Goal: Transaction & Acquisition: Obtain resource

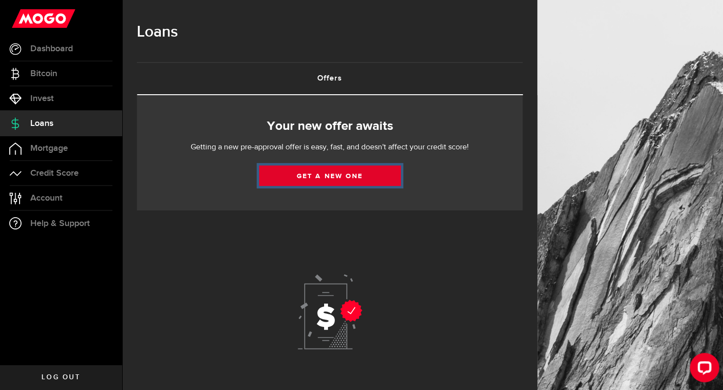
click at [309, 180] on link "Get a new one" at bounding box center [330, 176] width 142 height 21
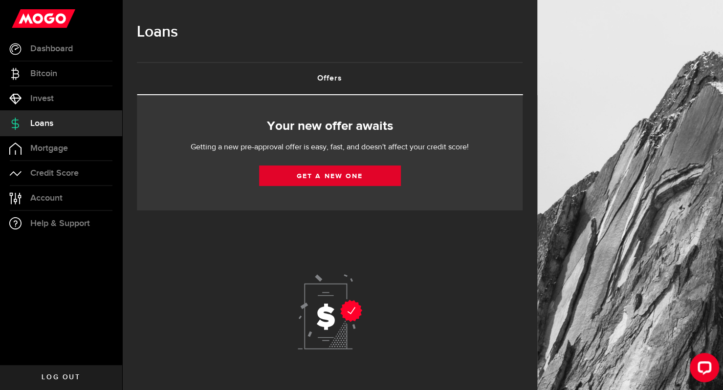
select select "Employed"
select select "3"
select select "bi_weekly"
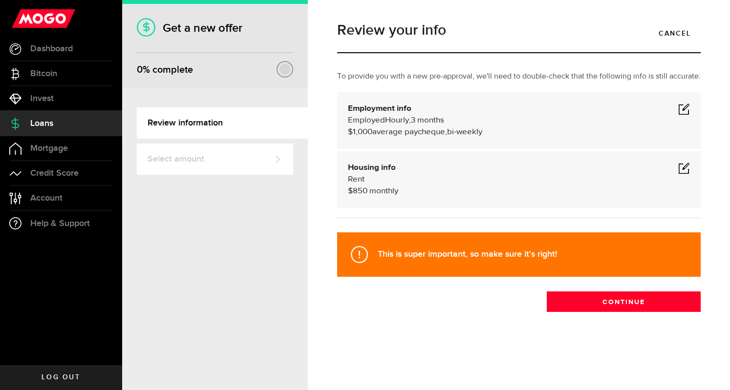
click at [683, 110] on span at bounding box center [684, 109] width 12 height 12
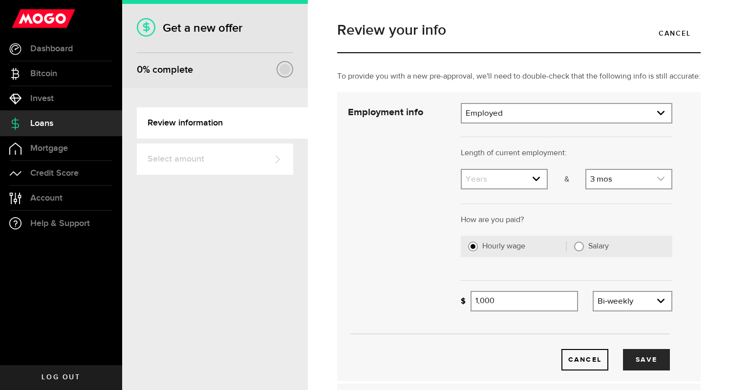
click at [608, 188] on link "expand select" at bounding box center [628, 179] width 85 height 19
click at [533, 189] on link "expand select" at bounding box center [504, 179] width 85 height 19
click at [504, 187] on link "expand select" at bounding box center [504, 179] width 85 height 19
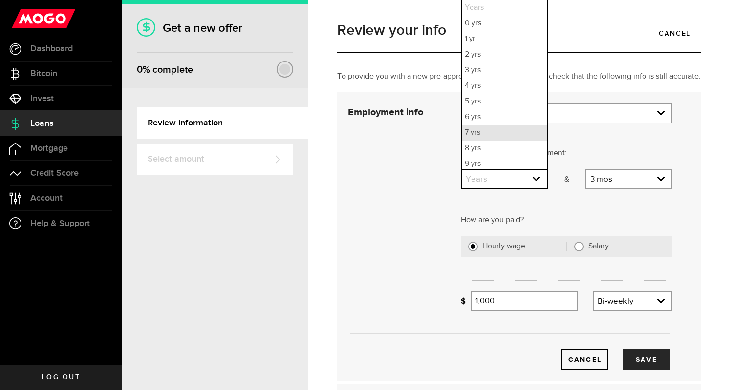
scroll to position [3, 0]
click at [475, 75] on li "3 yrs" at bounding box center [504, 68] width 85 height 16
select select "3"
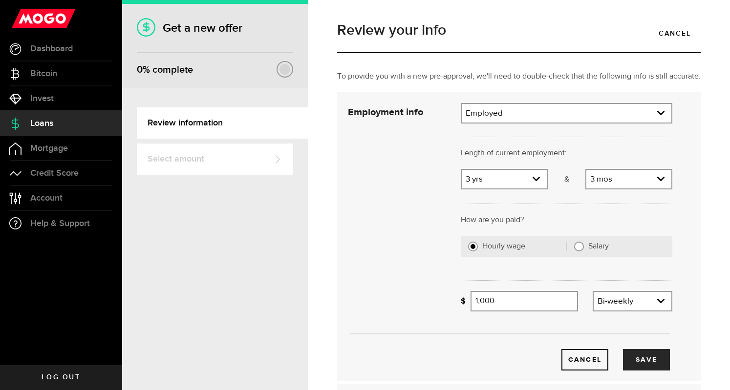
click at [635, 190] on div "3 [DEMOGRAPHIC_DATA] Months 0 mos 1 mo [DEMOGRAPHIC_DATA] 3 mos 4 mos 5 mos 6 m…" at bounding box center [628, 179] width 87 height 21
click at [633, 189] on link "expand select" at bounding box center [628, 179] width 85 height 19
click at [628, 189] on link "expand select" at bounding box center [628, 179] width 85 height 19
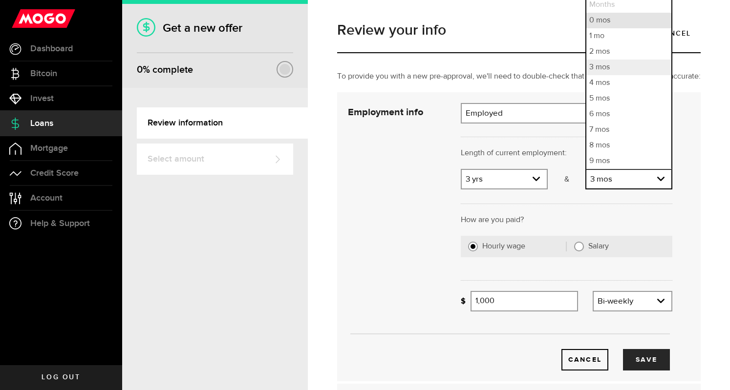
click at [615, 28] on li "0 mos" at bounding box center [628, 21] width 85 height 16
select select "0"
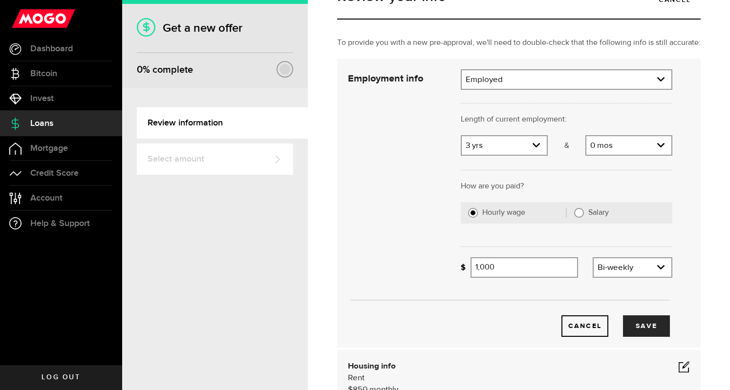
scroll to position [34, 0]
click at [542, 278] on input "1000" at bounding box center [523, 267] width 107 height 21
click at [631, 257] on div at bounding box center [566, 245] width 226 height 24
click at [523, 277] on input "1400" at bounding box center [523, 267] width 107 height 21
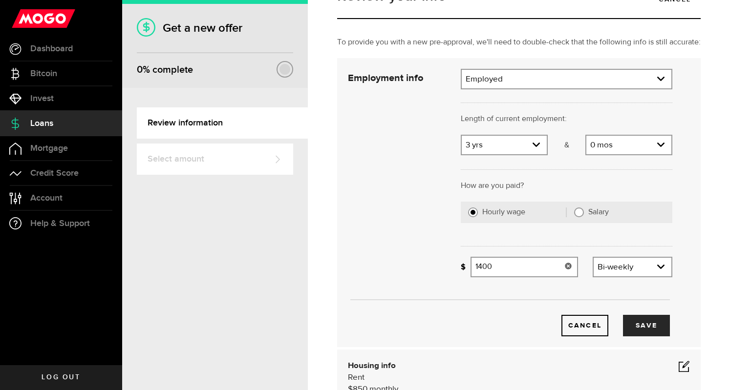
click at [523, 277] on input "1400" at bounding box center [523, 267] width 107 height 21
type input "1,200"
click at [628, 335] on button "Save" at bounding box center [646, 325] width 47 height 21
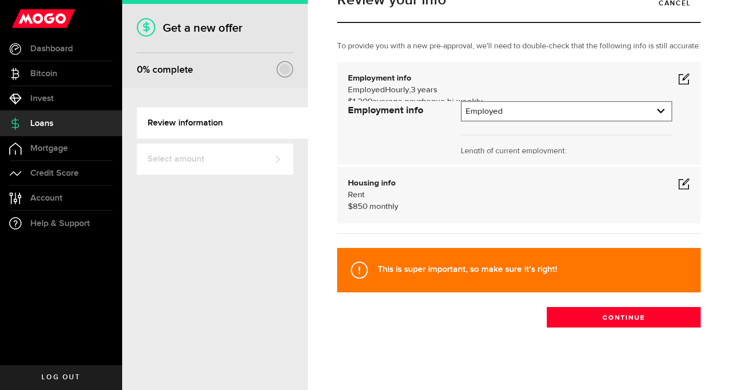
scroll to position [0, 0]
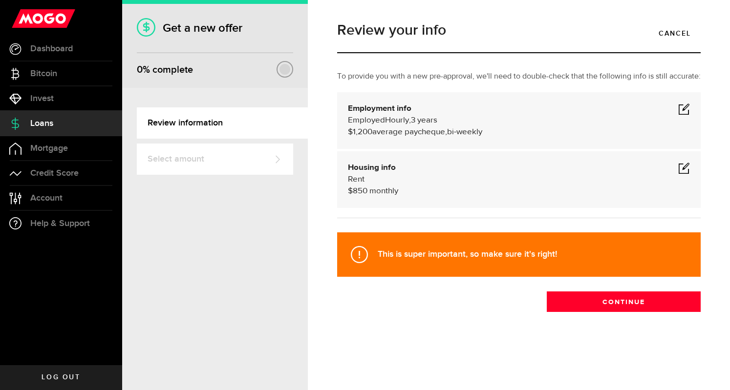
click at [684, 169] on span at bounding box center [684, 168] width 12 height 12
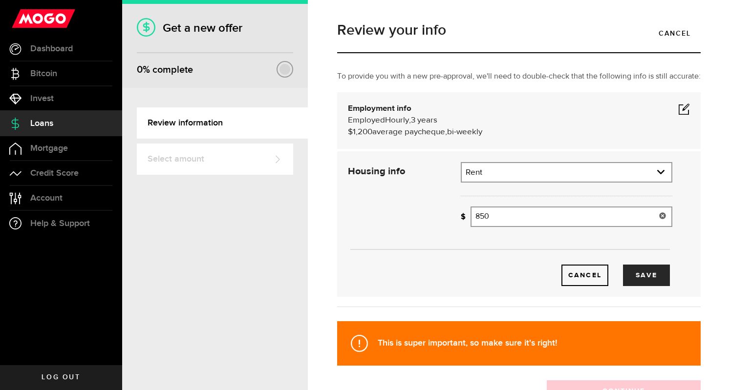
click at [551, 227] on input "850" at bounding box center [571, 217] width 202 height 21
type input "8"
type input "600"
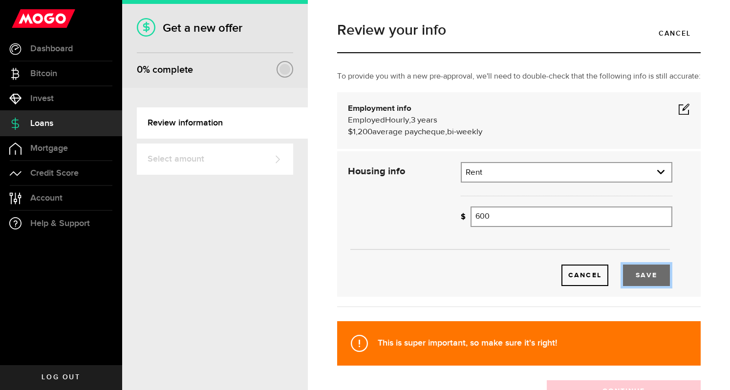
click at [643, 284] on button "Save" at bounding box center [646, 275] width 47 height 21
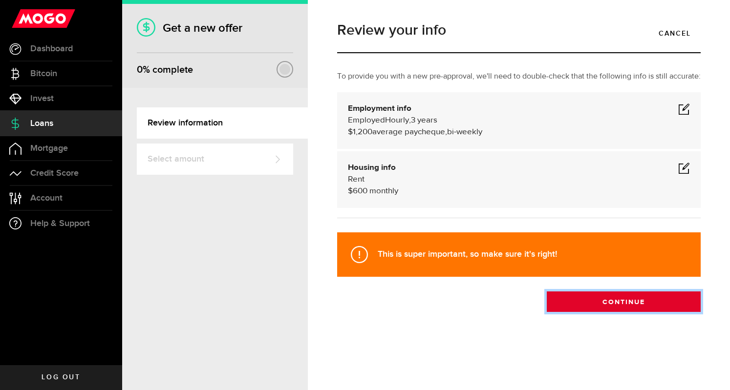
click at [639, 307] on button "Continue" at bounding box center [624, 302] width 154 height 21
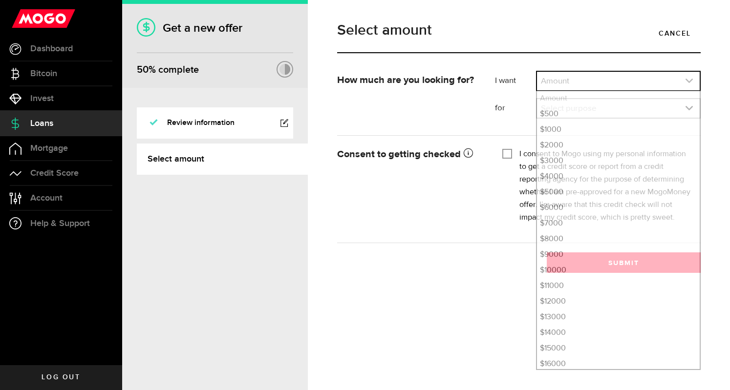
click at [572, 80] on link "expand select" at bounding box center [618, 81] width 163 height 19
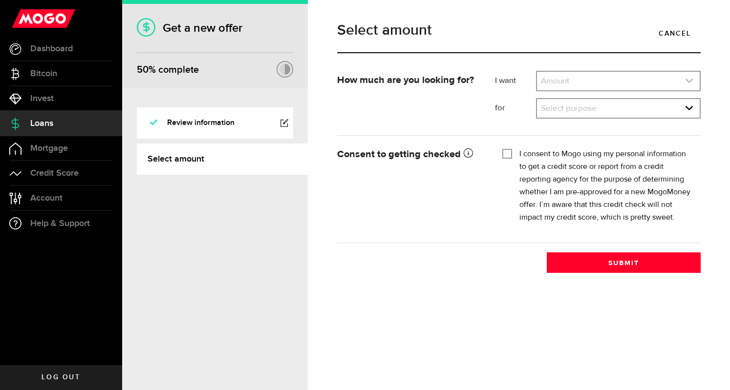
click at [569, 86] on link "expand select" at bounding box center [618, 81] width 163 height 19
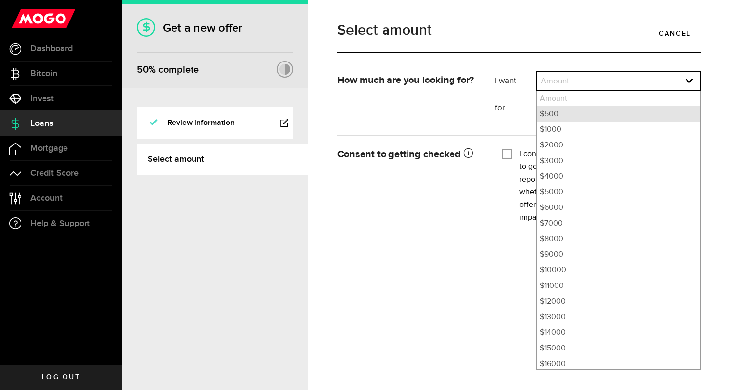
click at [548, 110] on li "$500" at bounding box center [618, 115] width 163 height 16
select select "500"
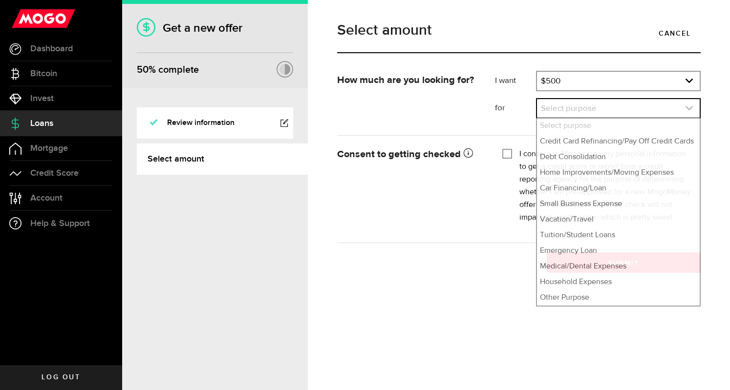
click at [549, 109] on link "expand select" at bounding box center [618, 108] width 163 height 19
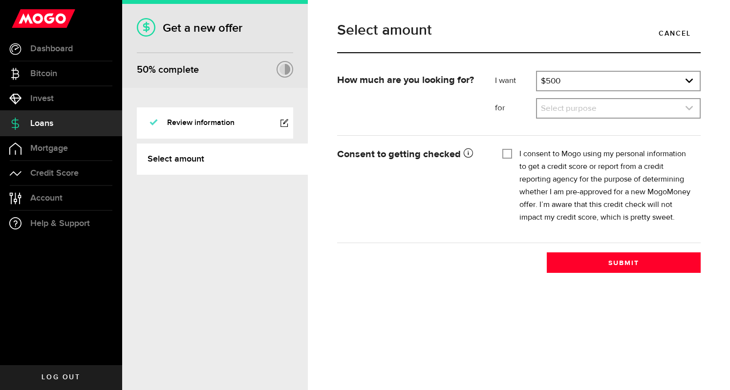
click at [572, 109] on link "expand select" at bounding box center [618, 108] width 163 height 19
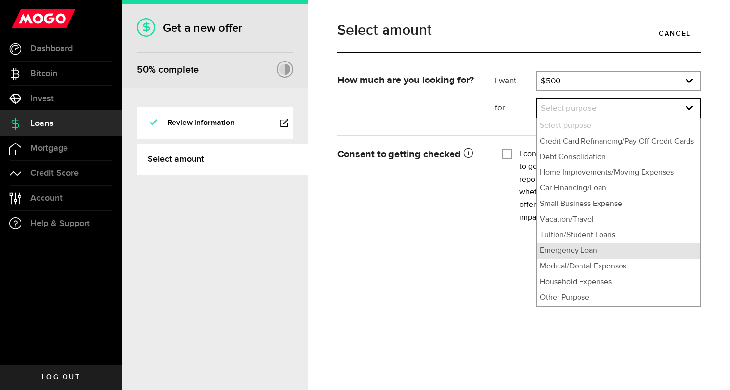
click at [571, 246] on li "Emergency Loan" at bounding box center [618, 251] width 163 height 16
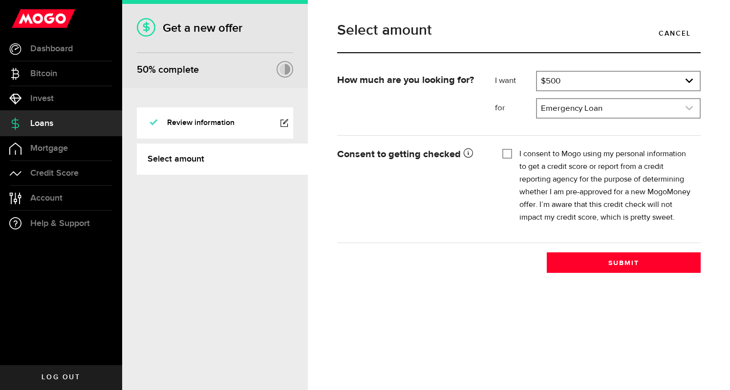
click at [557, 102] on link "expand select" at bounding box center [618, 108] width 163 height 19
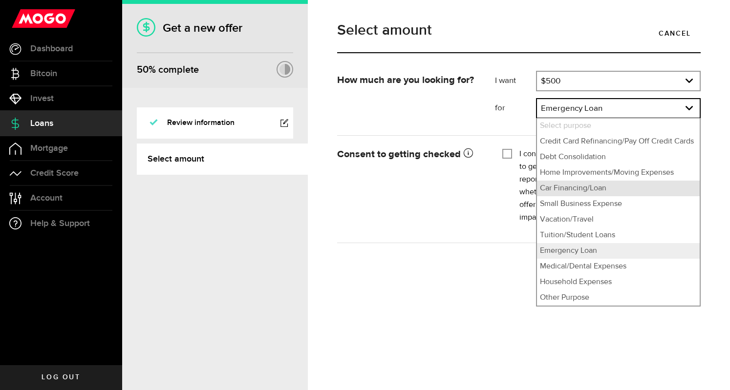
click at [568, 190] on li "Car Financing/Loan" at bounding box center [618, 189] width 163 height 16
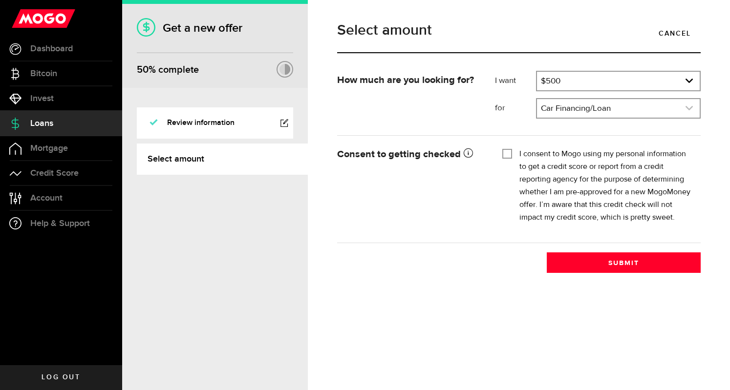
click at [560, 109] on link "expand select" at bounding box center [618, 108] width 163 height 19
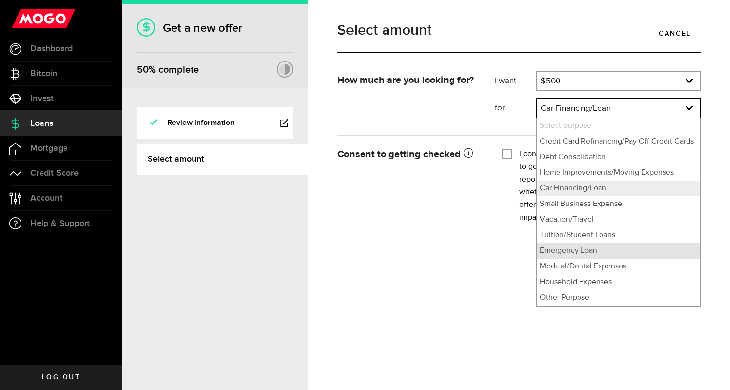
click at [571, 247] on li "Emergency Loan" at bounding box center [618, 251] width 163 height 16
select select "Emergency Loan"
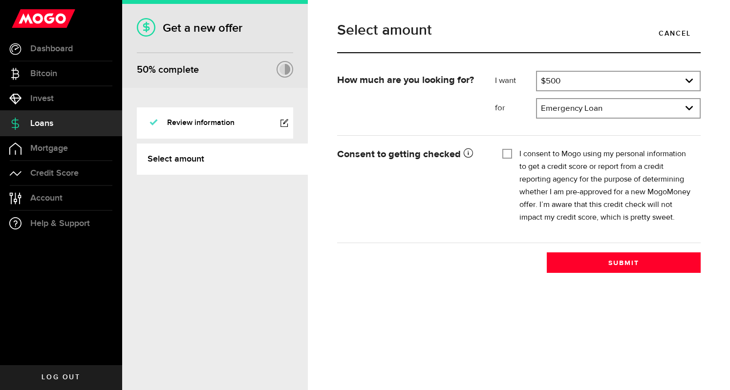
click at [507, 159] on div "I consent to Mogo using my personal information to get a credit score or report…" at bounding box center [597, 186] width 191 height 76
click at [508, 153] on input "I consent to Mogo using my personal information to get a credit score or report…" at bounding box center [507, 153] width 10 height 10
checkbox input "true"
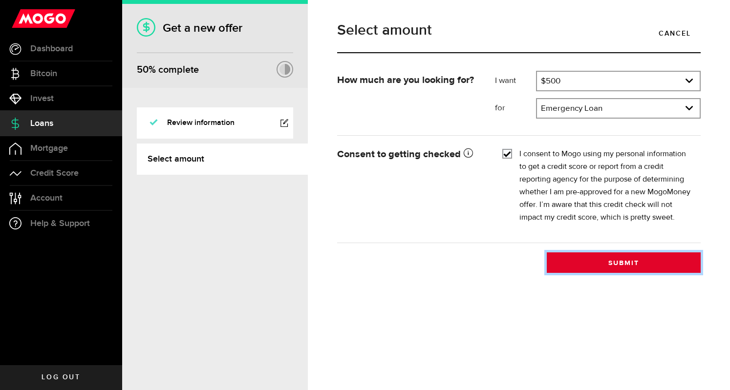
click at [578, 263] on button "Submit" at bounding box center [624, 263] width 154 height 21
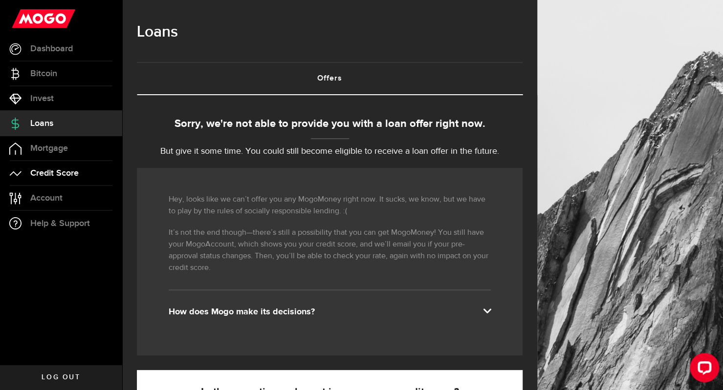
click at [70, 169] on span "Credit Score" at bounding box center [54, 173] width 48 height 9
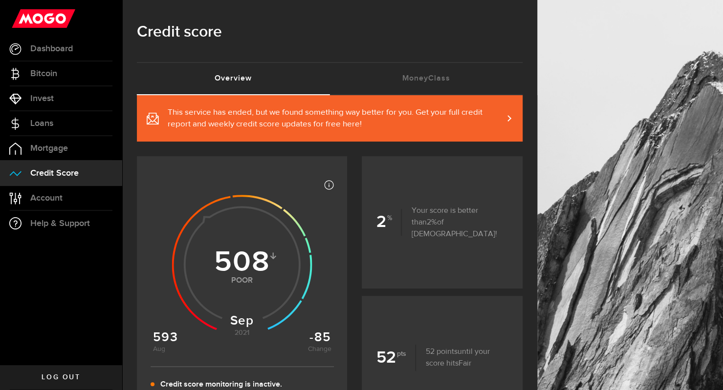
click at [505, 119] on span at bounding box center [503, 118] width 4 height 10
